Goal: Task Accomplishment & Management: Use online tool/utility

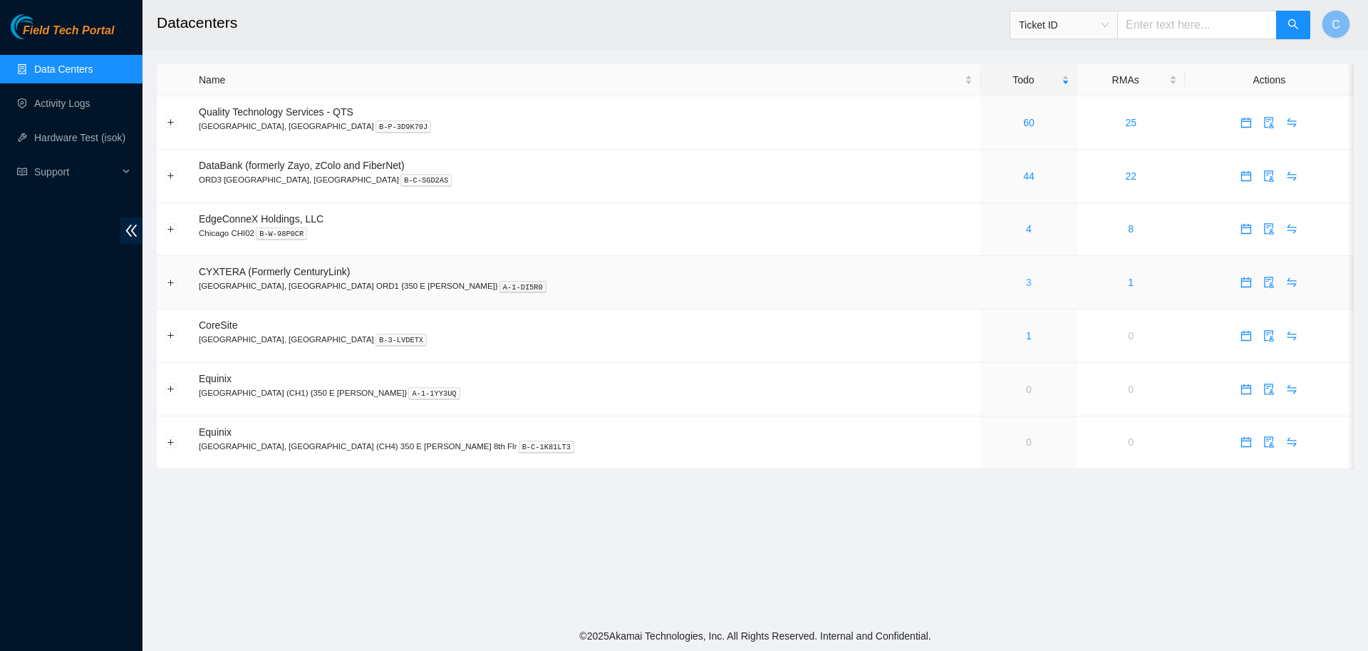
click at [1026, 284] on link "3" at bounding box center [1029, 282] width 6 height 11
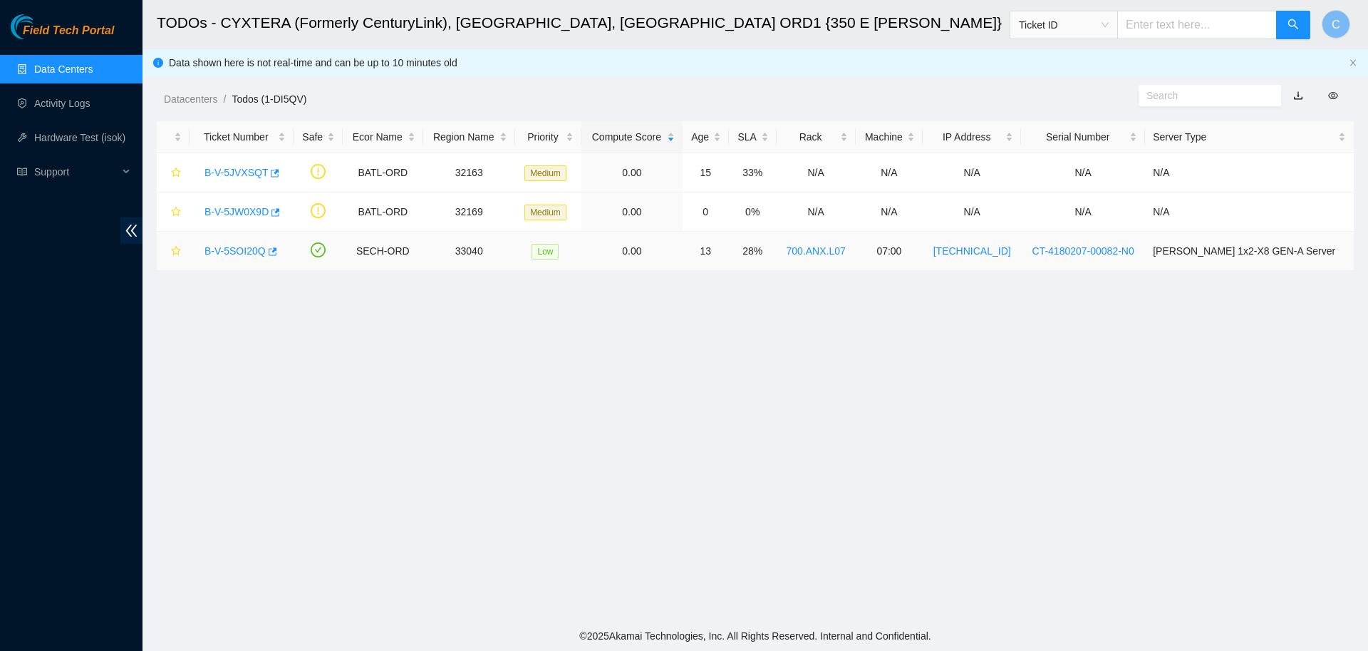
click at [241, 258] on div "B-V-5SOI20Q" at bounding box center [241, 250] width 88 height 23
click at [251, 170] on link "B-V-5JVXSQT" at bounding box center [236, 172] width 63 height 11
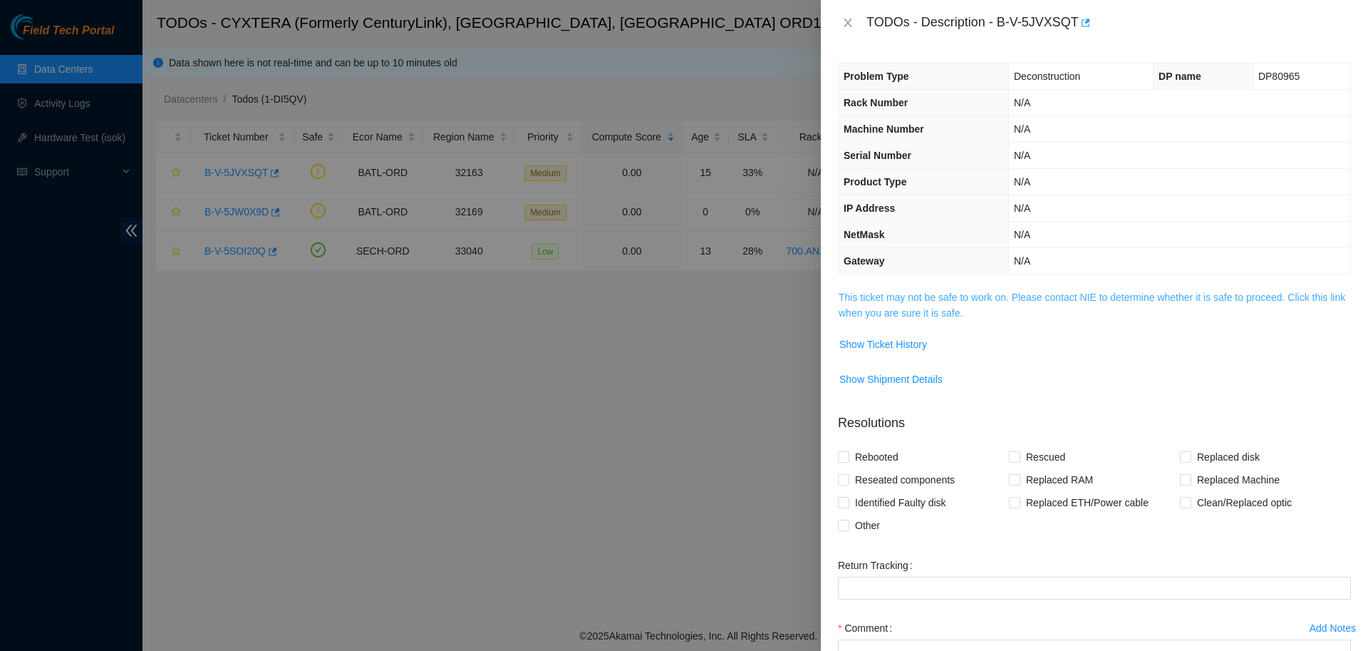
click at [898, 309] on link "This ticket may not be safe to work on. Please contact NIE to determine whether…" at bounding box center [1092, 305] width 507 height 27
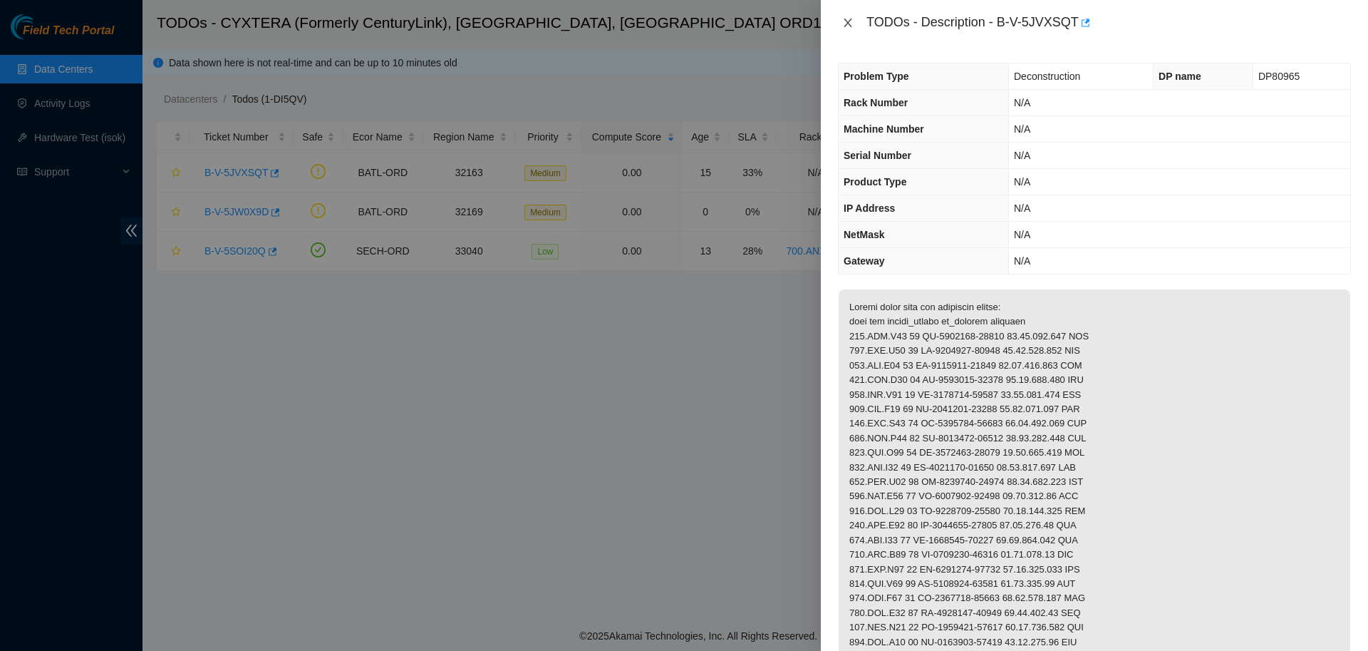
click at [847, 26] on icon "close" at bounding box center [847, 22] width 11 height 11
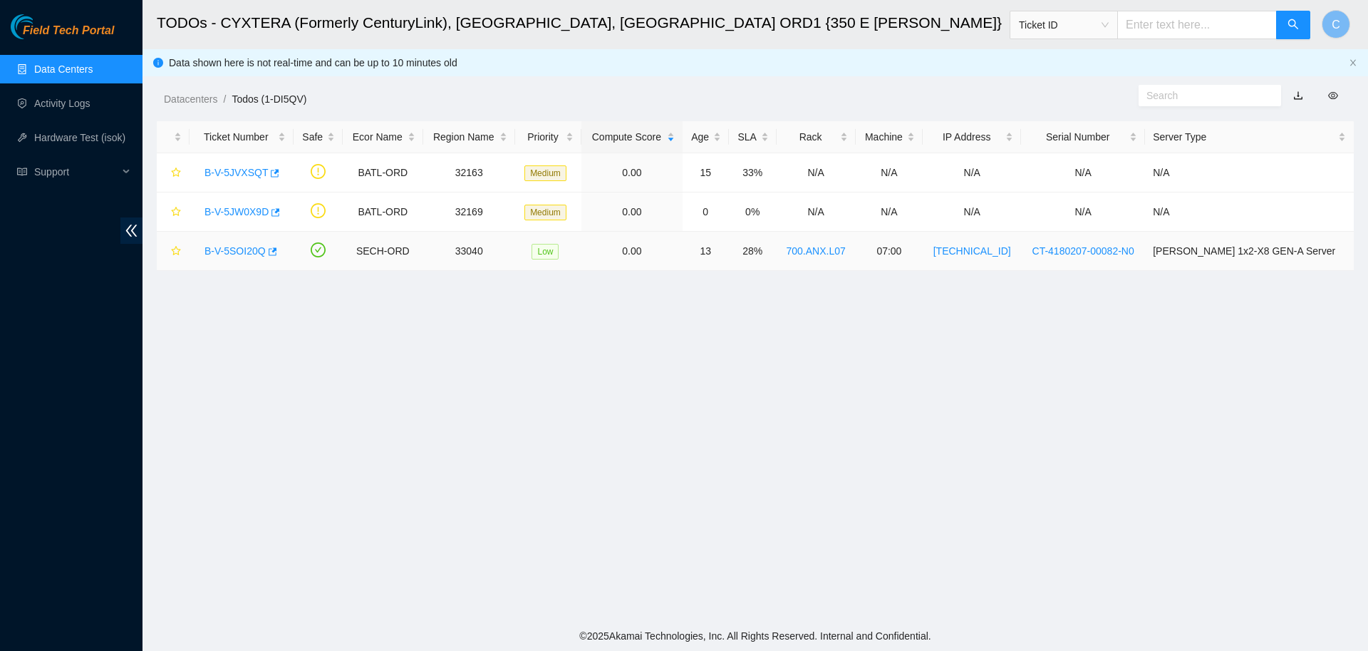
click at [233, 252] on link "B-V-5SOI20Q" at bounding box center [235, 250] width 61 height 11
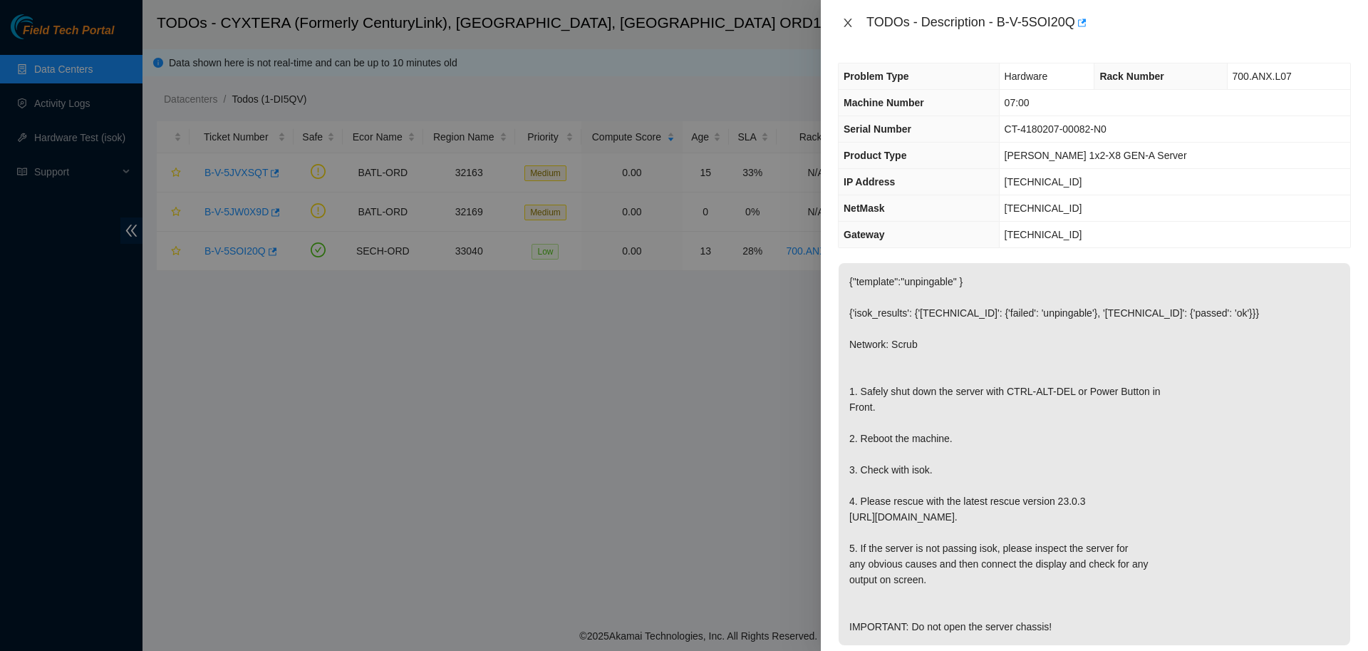
click at [847, 22] on icon "close" at bounding box center [848, 23] width 8 height 9
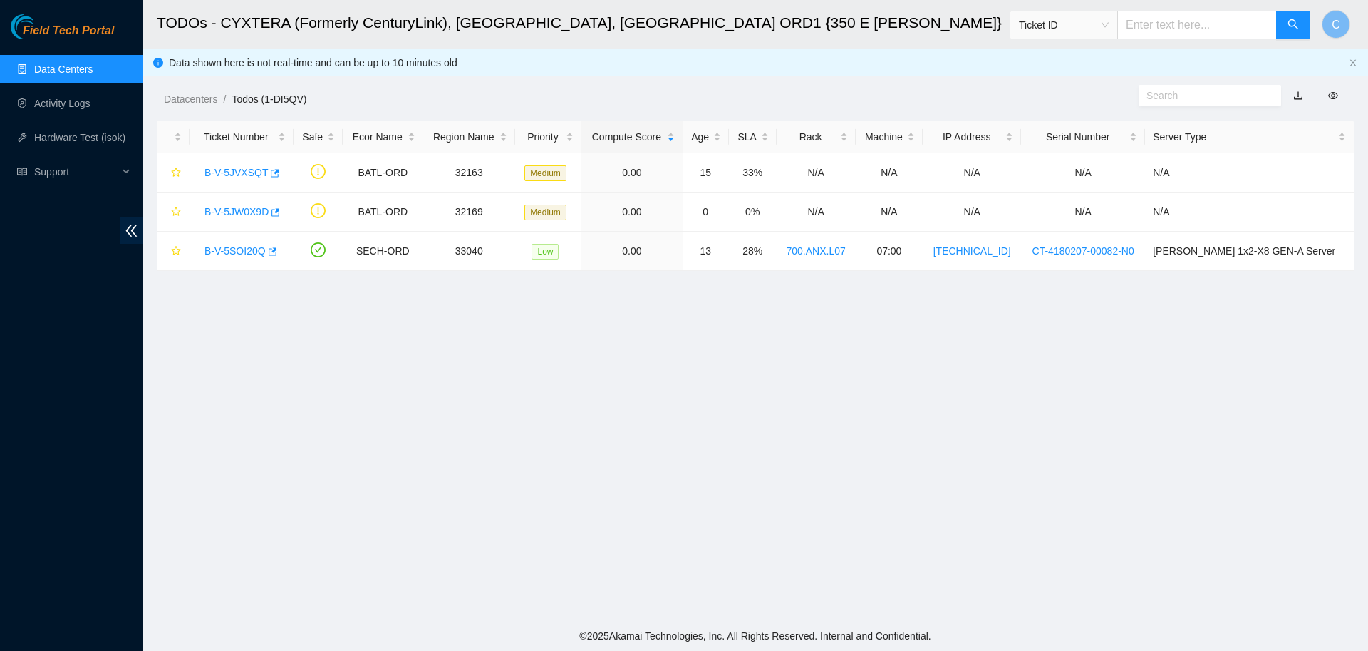
click at [84, 69] on link "Data Centers" at bounding box center [63, 68] width 58 height 11
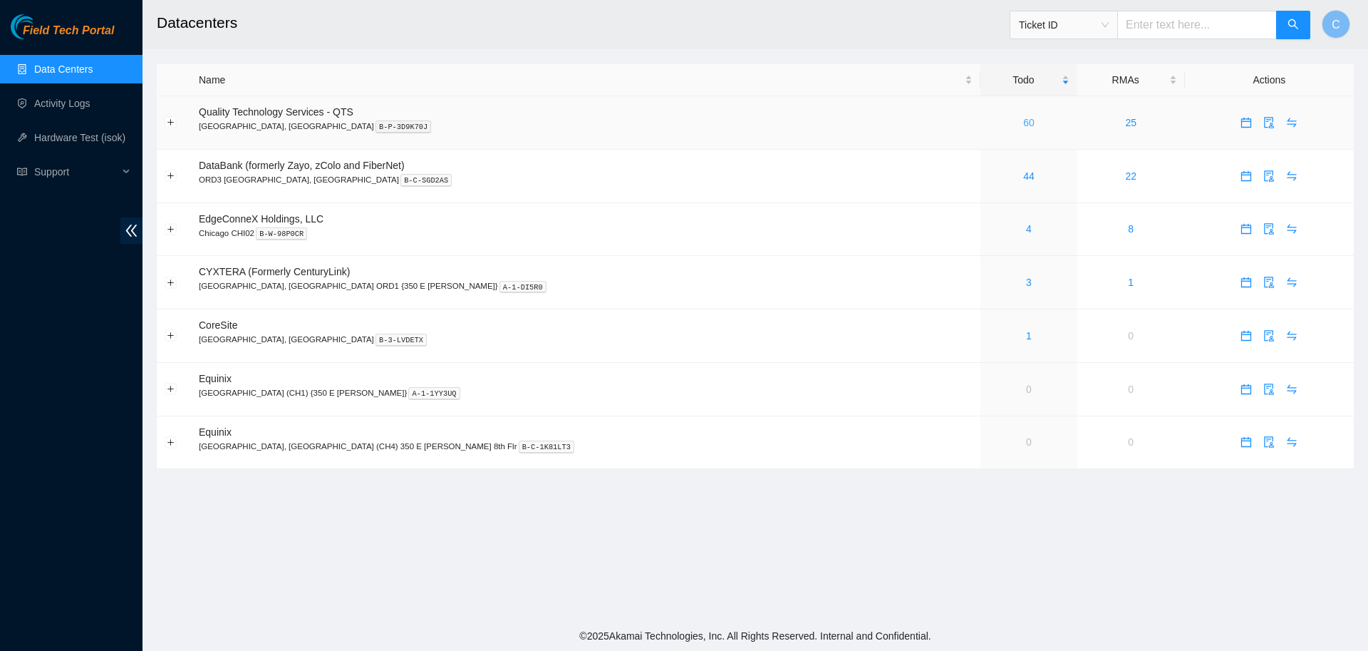
click at [1023, 117] on link "60" at bounding box center [1028, 122] width 11 height 11
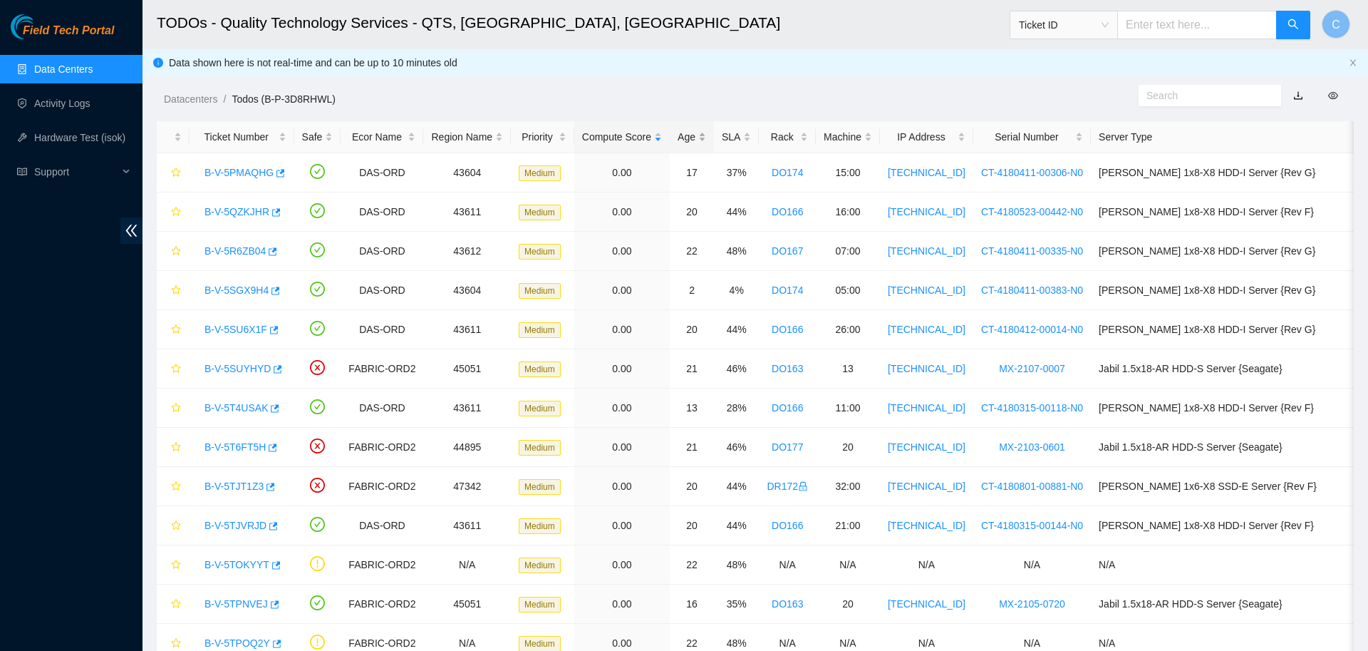
click at [678, 135] on div "Age" at bounding box center [692, 137] width 29 height 16
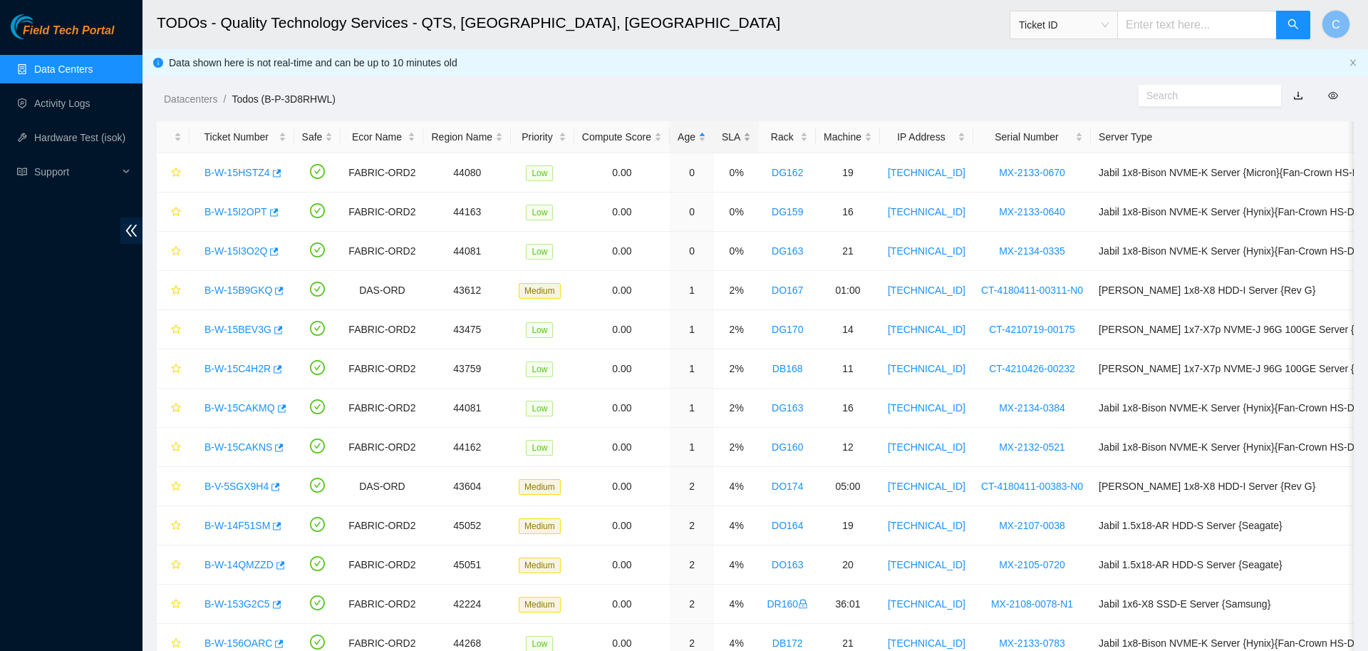
click at [731, 142] on div "SLA" at bounding box center [736, 137] width 29 height 16
click at [731, 136] on div "SLA" at bounding box center [736, 137] width 29 height 16
